Goal: Transaction & Acquisition: Purchase product/service

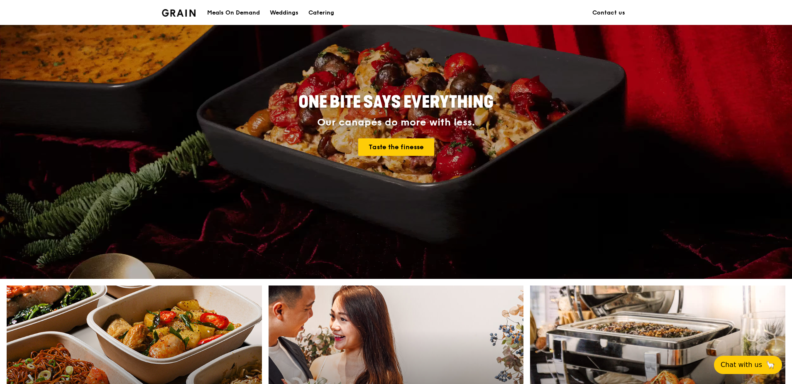
scroll to position [166, 0]
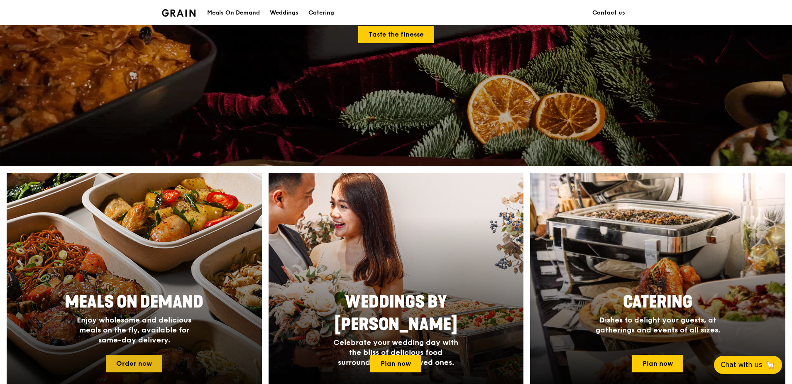
click at [140, 365] on link "Order now" at bounding box center [134, 363] width 56 height 17
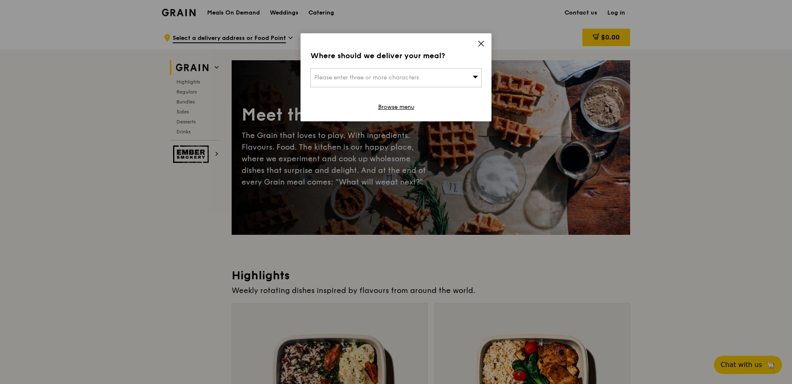
click at [480, 42] on icon at bounding box center [481, 43] width 5 height 5
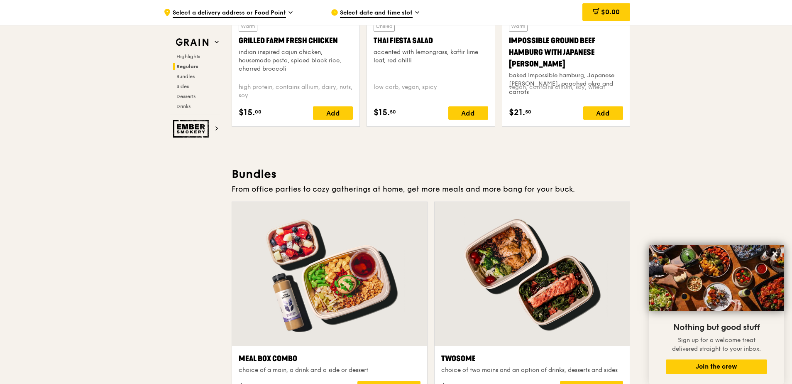
scroll to position [1071, 0]
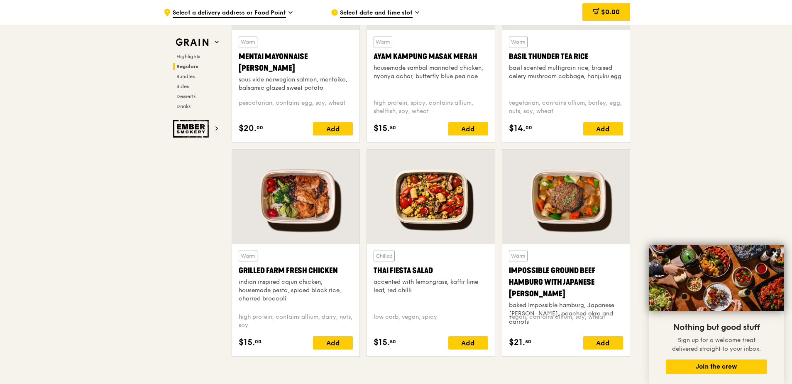
scroll to position [905, 0]
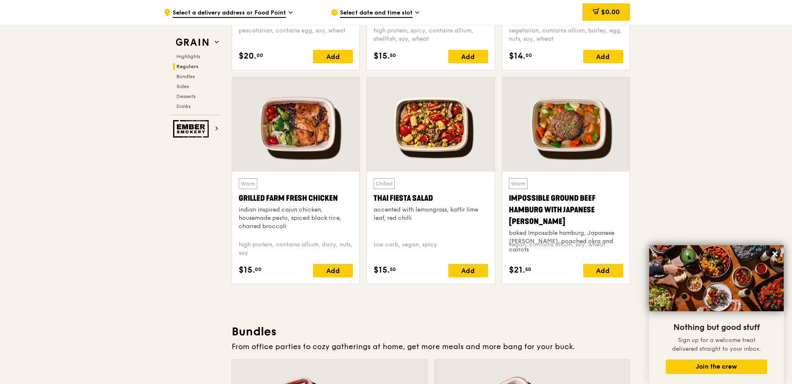
drag, startPoint x: 688, startPoint y: 144, endPoint x: 678, endPoint y: 157, distance: 15.8
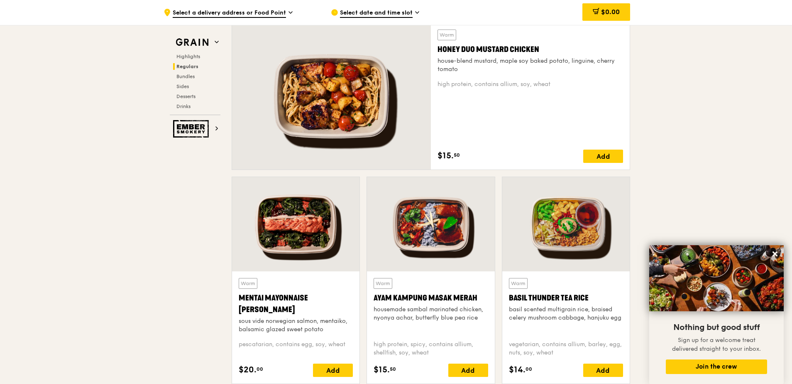
scroll to position [606, 0]
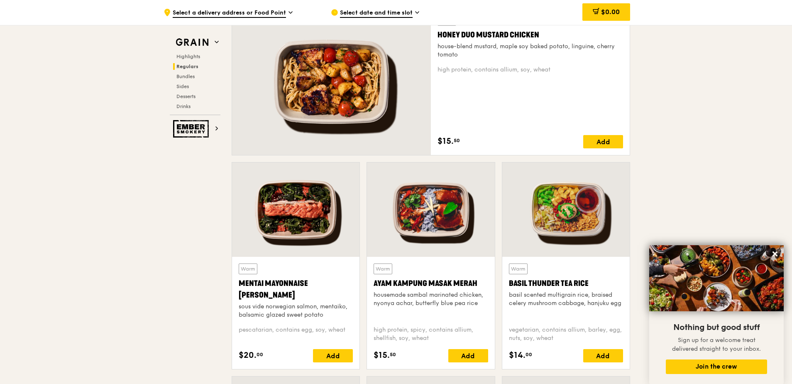
drag, startPoint x: 540, startPoint y: 35, endPoint x: 435, endPoint y: 36, distance: 104.6
click at [437, 37] on div "Warm Honey Duo Mustard Chicken house-blend mustard, maple soy baked potato, lin…" at bounding box center [530, 81] width 199 height 147
copy div "Honey Duo Mustard Chicken"
click at [196, 56] on span "Highlights" at bounding box center [189, 57] width 27 height 6
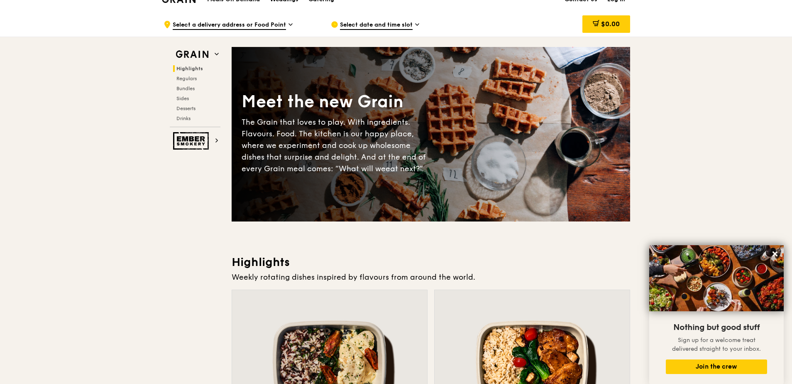
scroll to position [0, 0]
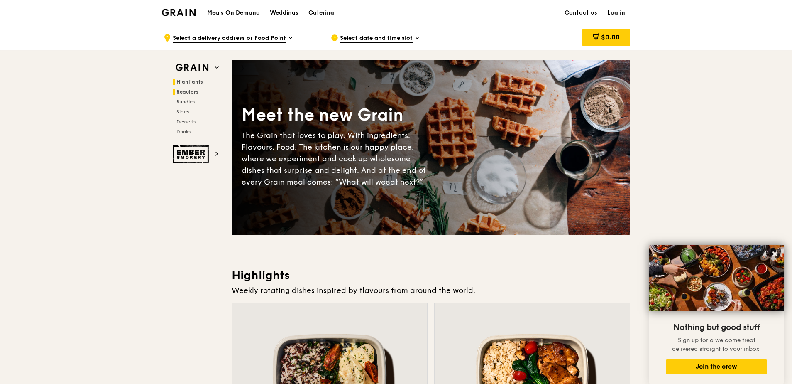
click at [193, 91] on span "Regulars" at bounding box center [187, 92] width 22 height 6
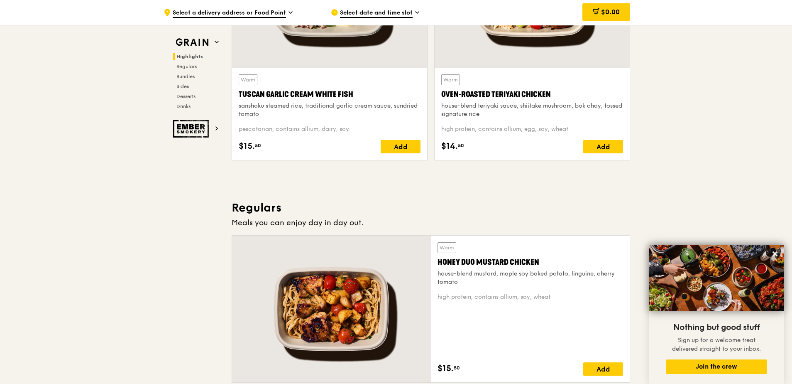
scroll to position [297, 0]
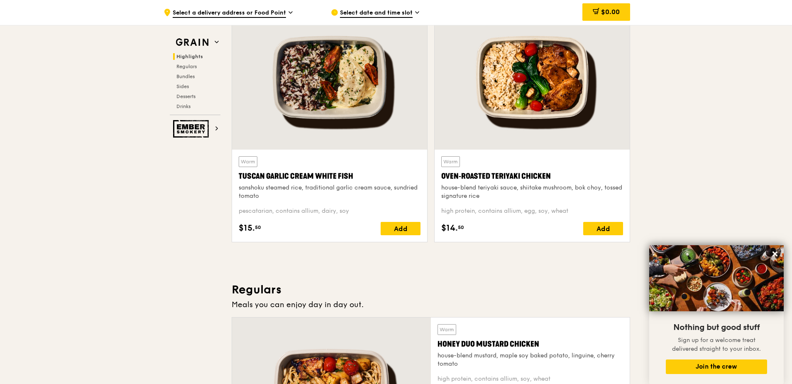
drag, startPoint x: 552, startPoint y: 176, endPoint x: 443, endPoint y: 175, distance: 109.2
click at [443, 175] on div "Oven‑Roasted Teriyaki Chicken" at bounding box center [532, 176] width 182 height 12
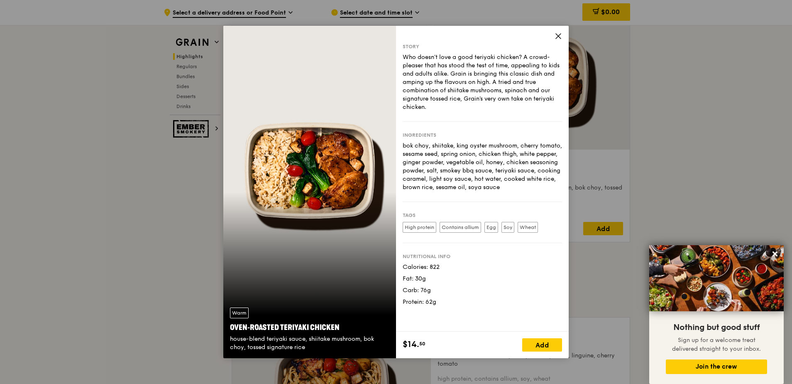
click at [556, 35] on icon at bounding box center [558, 35] width 7 height 7
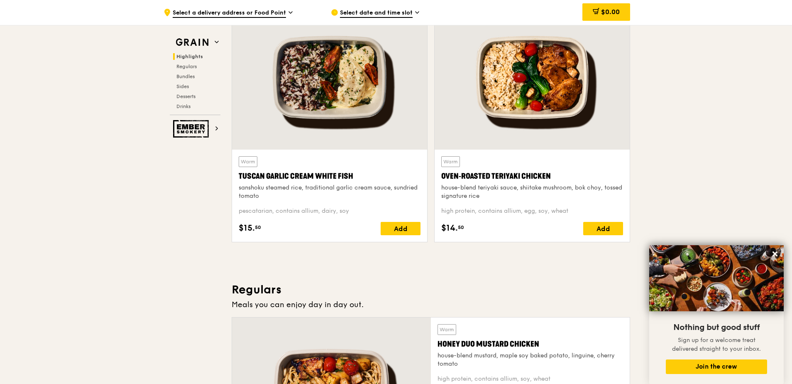
drag, startPoint x: 548, startPoint y: 176, endPoint x: 440, endPoint y: 176, distance: 108.4
click at [440, 176] on div "Warm Oven‑Roasted Teriyaki Chicken house-blend teriyaki sauce, shiitake mushroo…" at bounding box center [532, 195] width 195 height 92
copy div "Oven‑Roasted Teriyaki Chicken"
